Goal: Ask a question

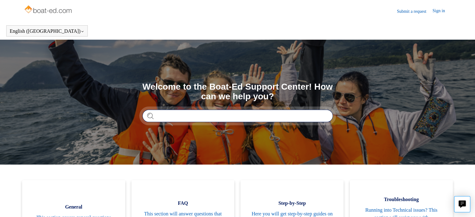
click at [177, 112] on input "Search" at bounding box center [237, 116] width 190 height 12
type input "*********"
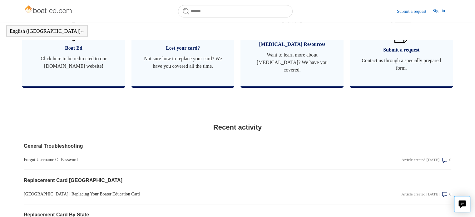
scroll to position [412, 0]
click at [399, 60] on span "Contact us through a specially prepared form." at bounding box center [401, 64] width 84 height 15
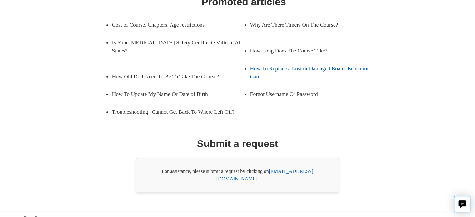
scroll to position [110, 0]
click at [285, 171] on link "support@boat-ed.com" at bounding box center [264, 175] width 97 height 13
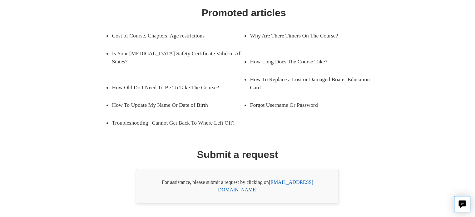
scroll to position [111, 0]
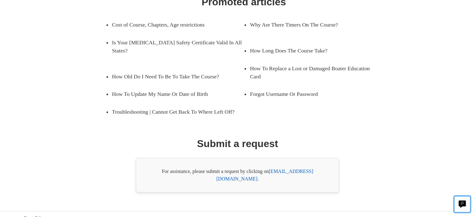
click at [466, 207] on button "Live chat" at bounding box center [462, 204] width 16 height 16
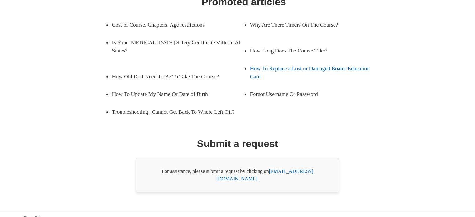
scroll to position [0, 0]
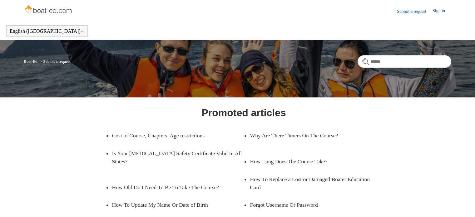
click at [435, 10] on link "Sign in" at bounding box center [441, 10] width 19 height 7
